Goal: Transaction & Acquisition: Purchase product/service

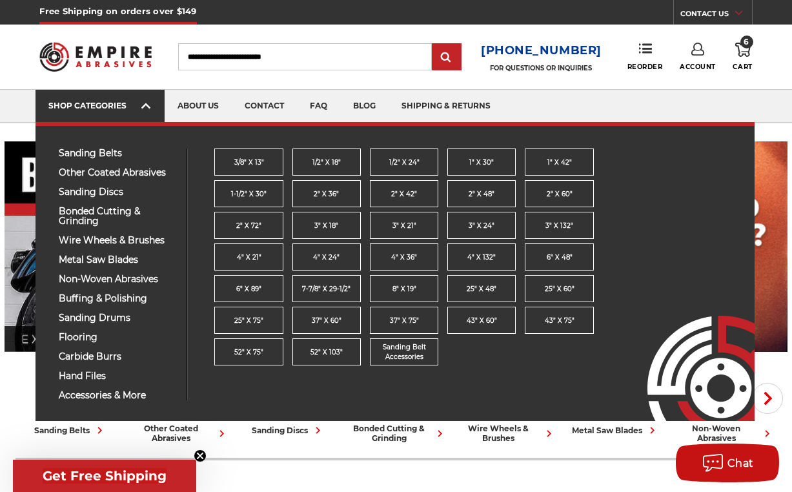
click at [107, 107] on div "SHOP CATEGORIES" at bounding box center [99, 106] width 103 height 10
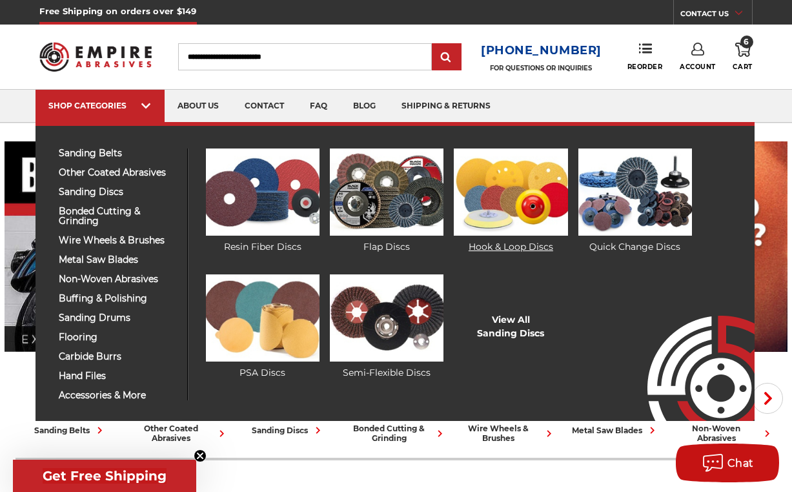
click at [501, 187] on img at bounding box center [511, 191] width 114 height 87
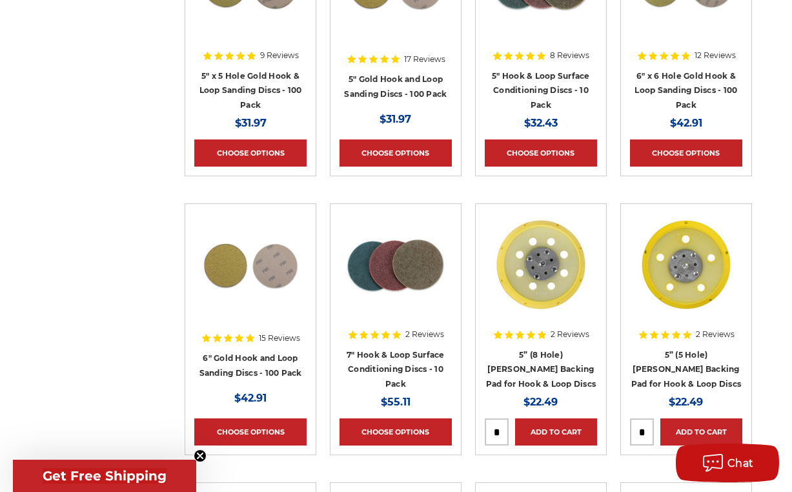
scroll to position [922, 0]
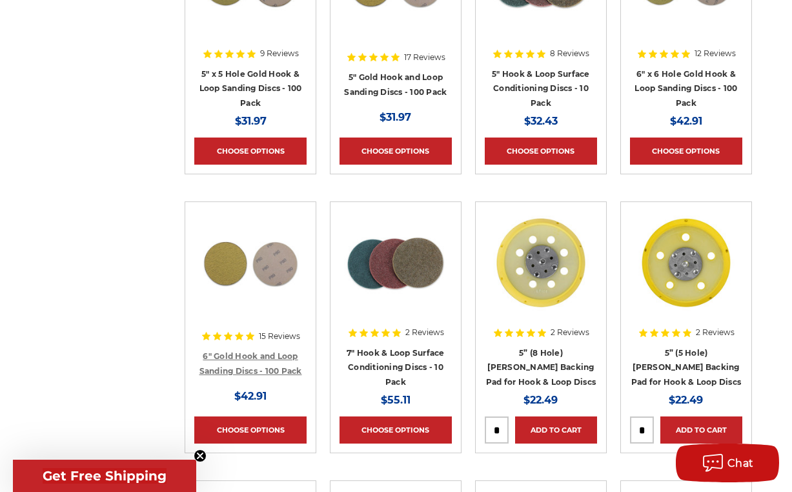
click at [252, 358] on link "6" Gold Hook and Loop Sanding Discs - 100 Pack" at bounding box center [250, 363] width 103 height 25
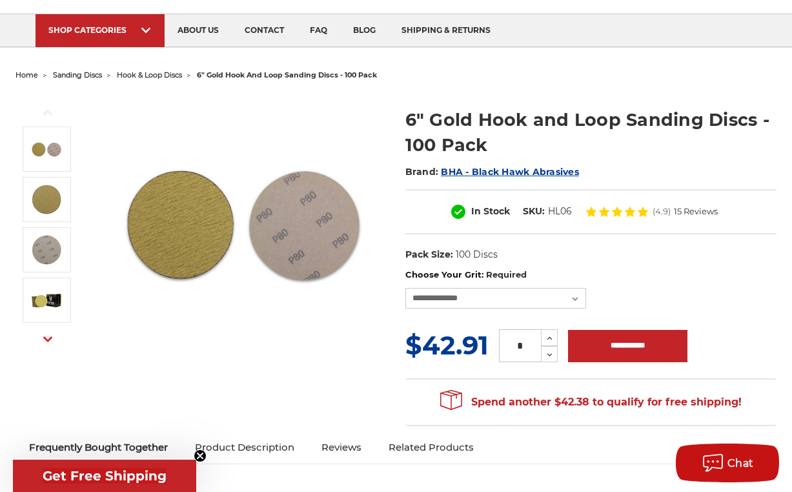
scroll to position [89, 0]
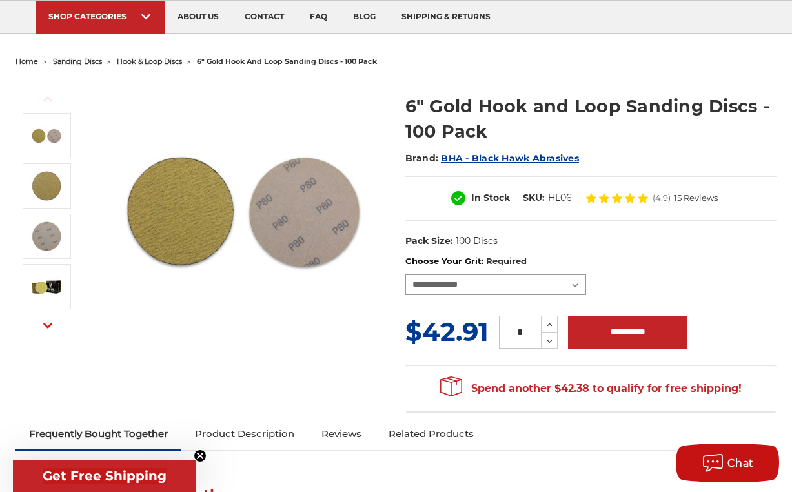
select select "***"
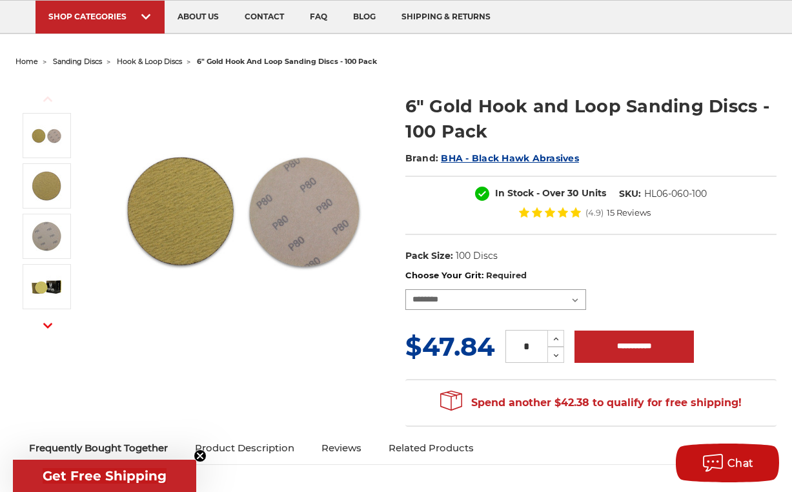
scroll to position [0, 0]
